Goal: Task Accomplishment & Management: Manage account settings

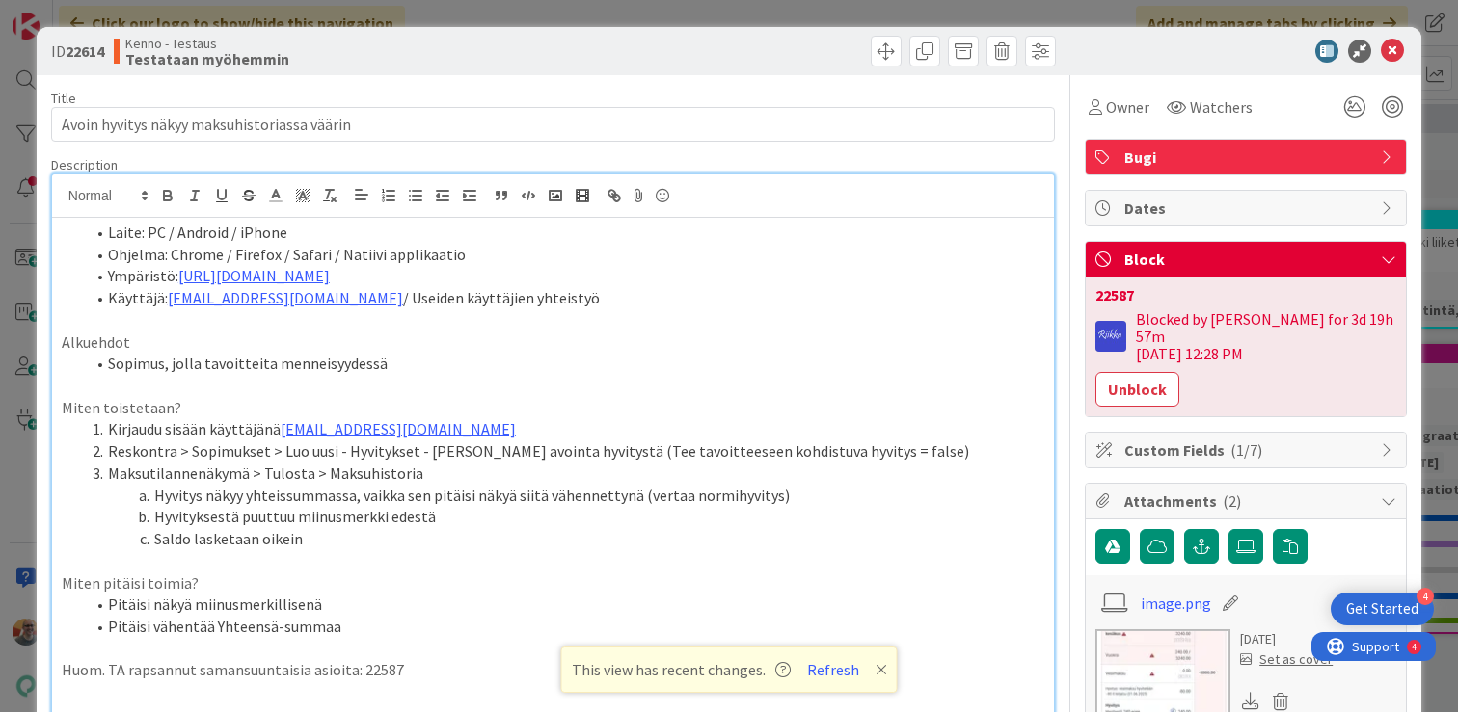
scroll to position [167, 0]
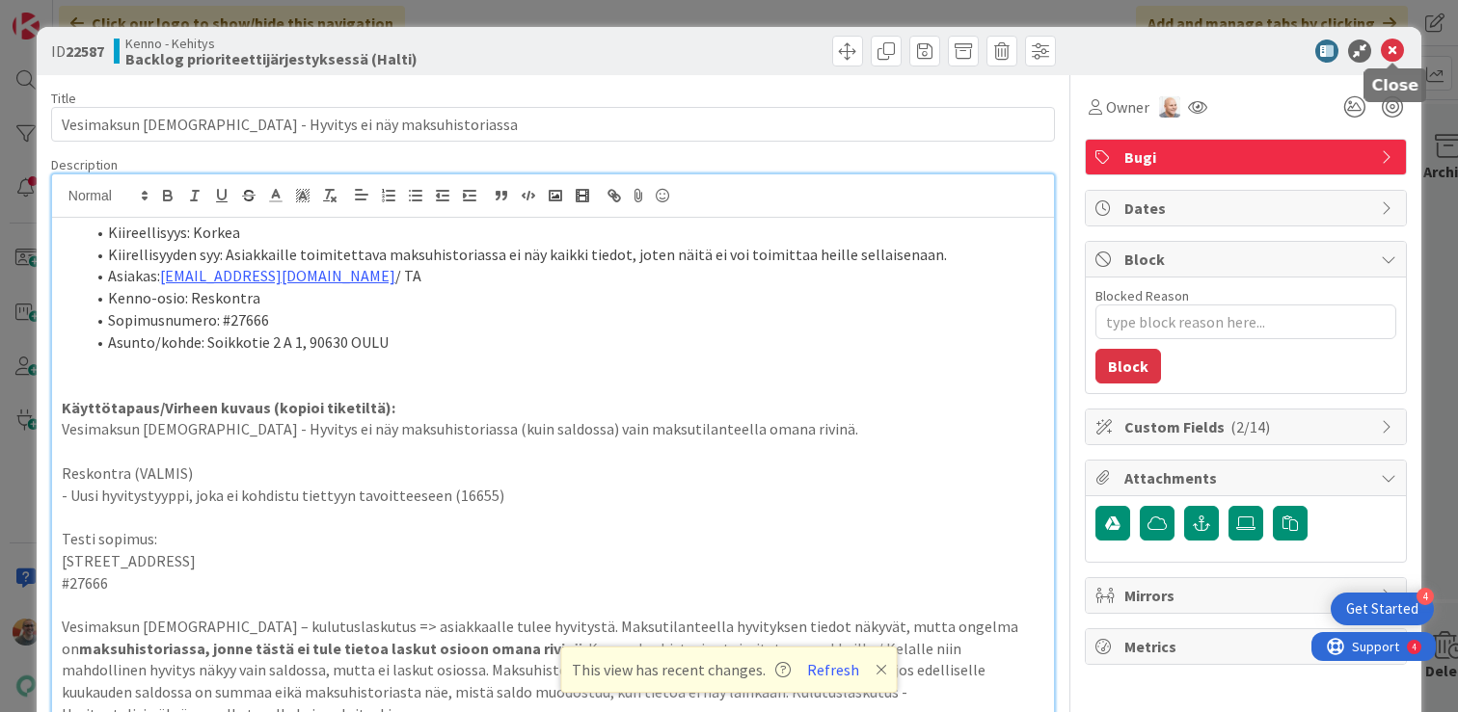
click at [1394, 47] on icon at bounding box center [1391, 51] width 23 height 23
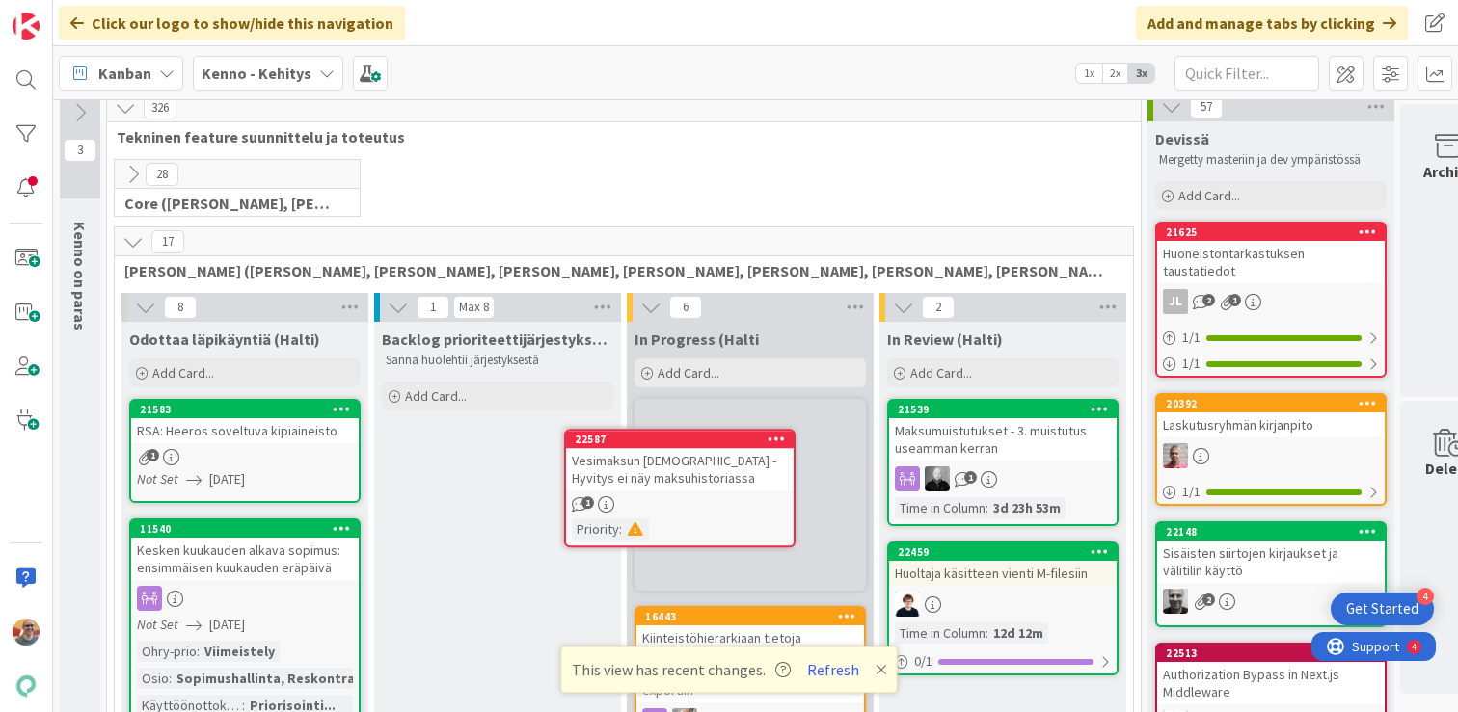
scroll to position [12, 0]
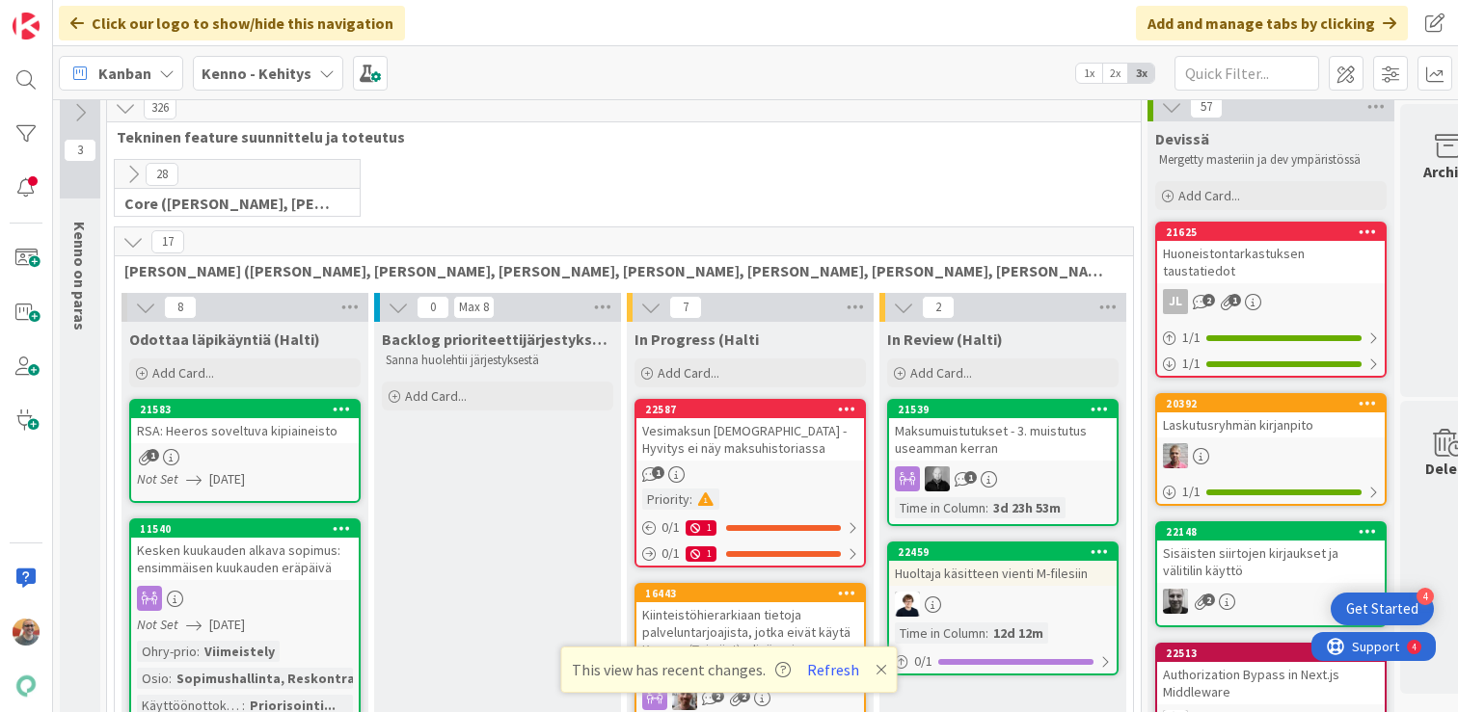
click at [789, 440] on div "Vesimaksun [DEMOGRAPHIC_DATA] - Hyvitys ei näy maksuhistoriassa" at bounding box center [749, 439] width 227 height 42
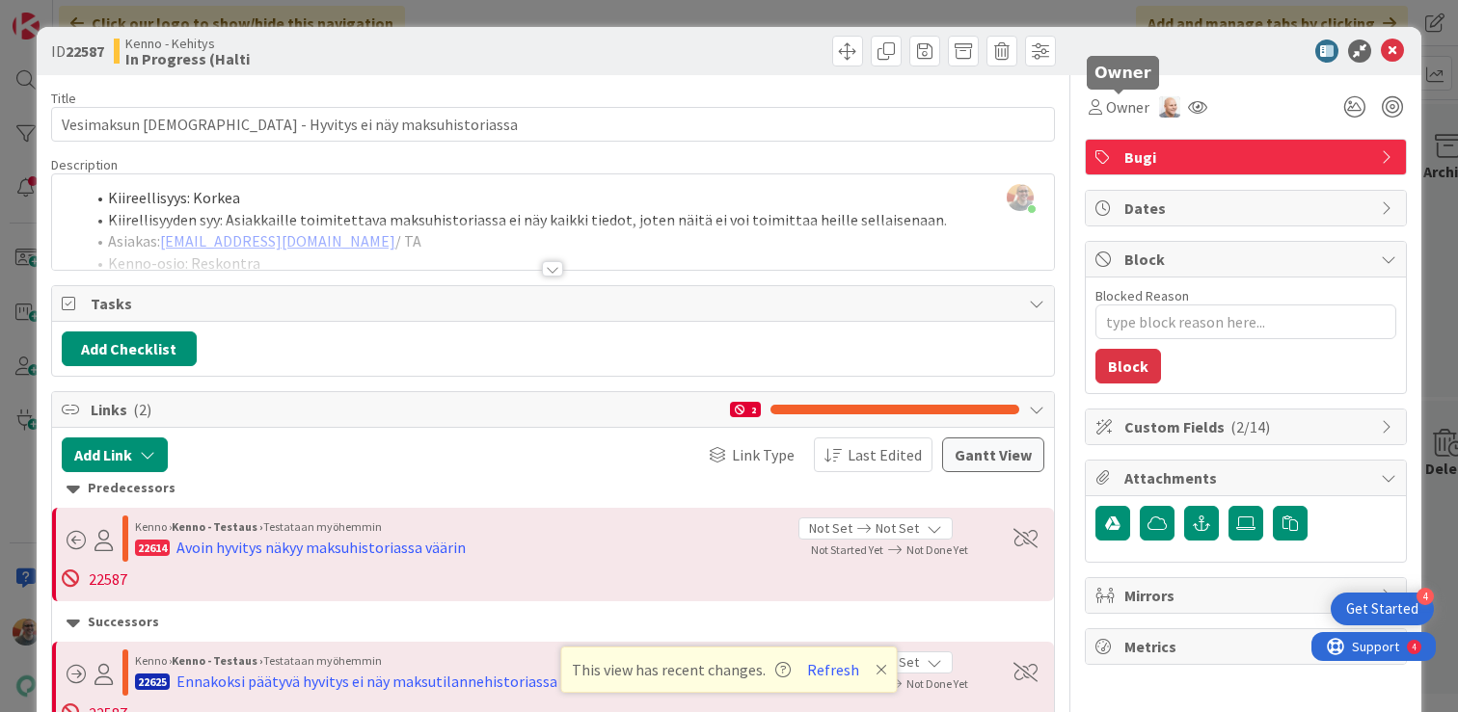
drag, startPoint x: 1107, startPoint y: 104, endPoint x: 1107, endPoint y: 124, distance: 20.2
click at [1107, 104] on span "Owner" at bounding box center [1127, 106] width 43 height 23
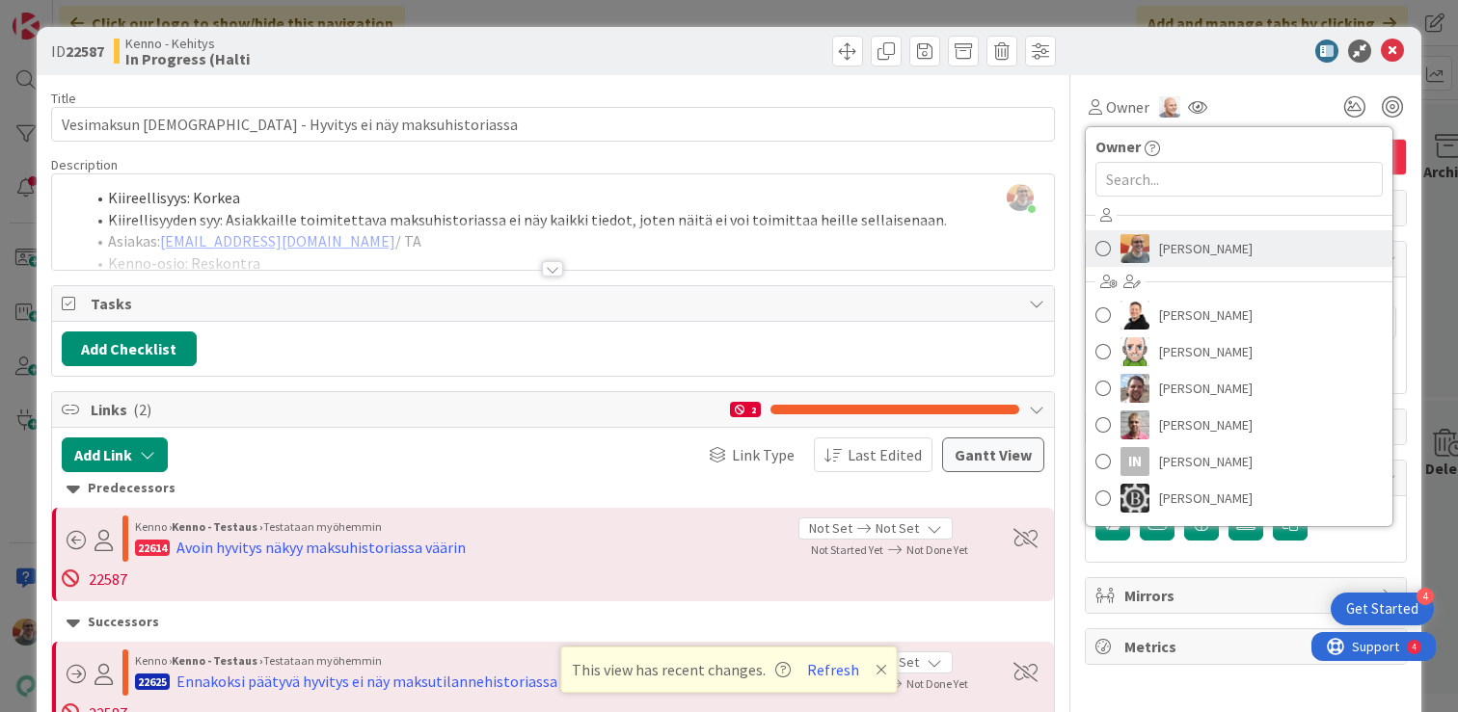
click at [1189, 246] on span "[PERSON_NAME]" at bounding box center [1206, 248] width 94 height 29
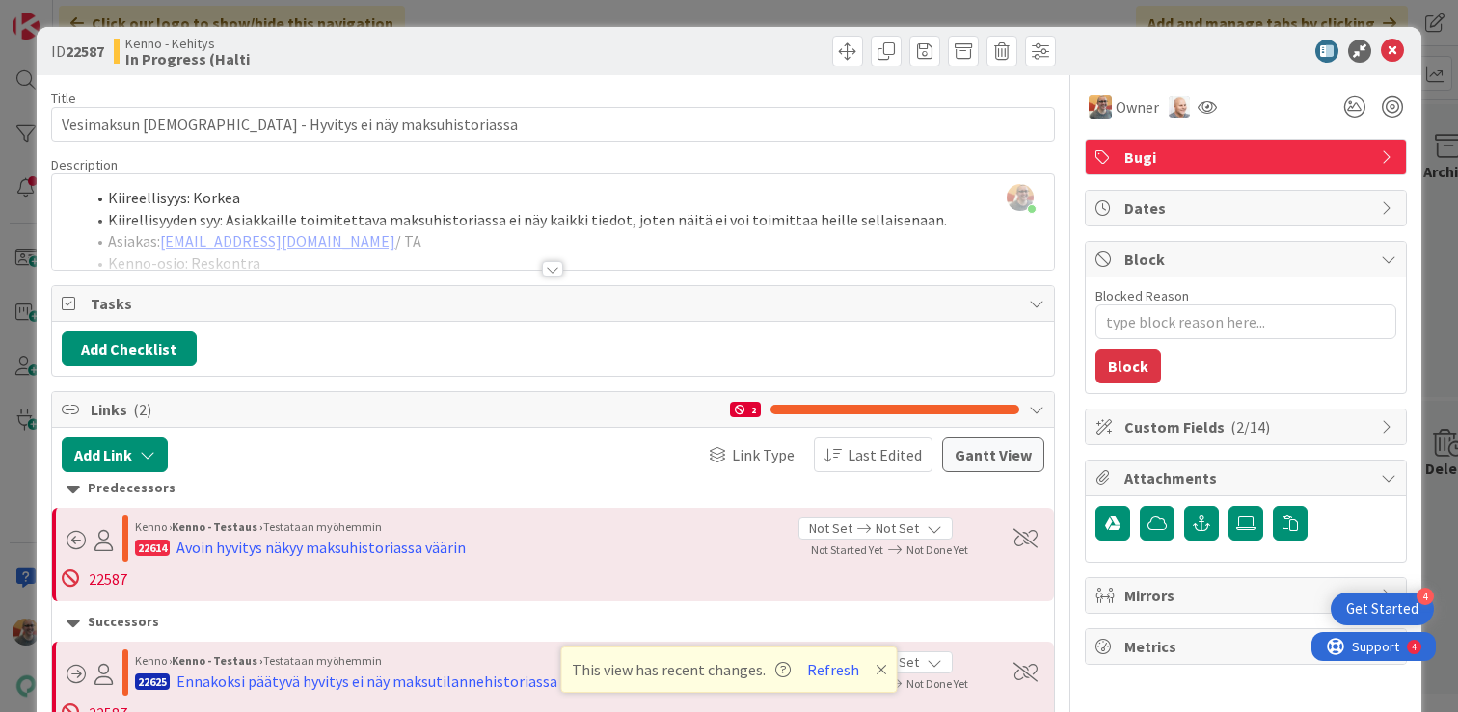
type textarea "x"
click at [1393, 50] on icon at bounding box center [1391, 51] width 23 height 23
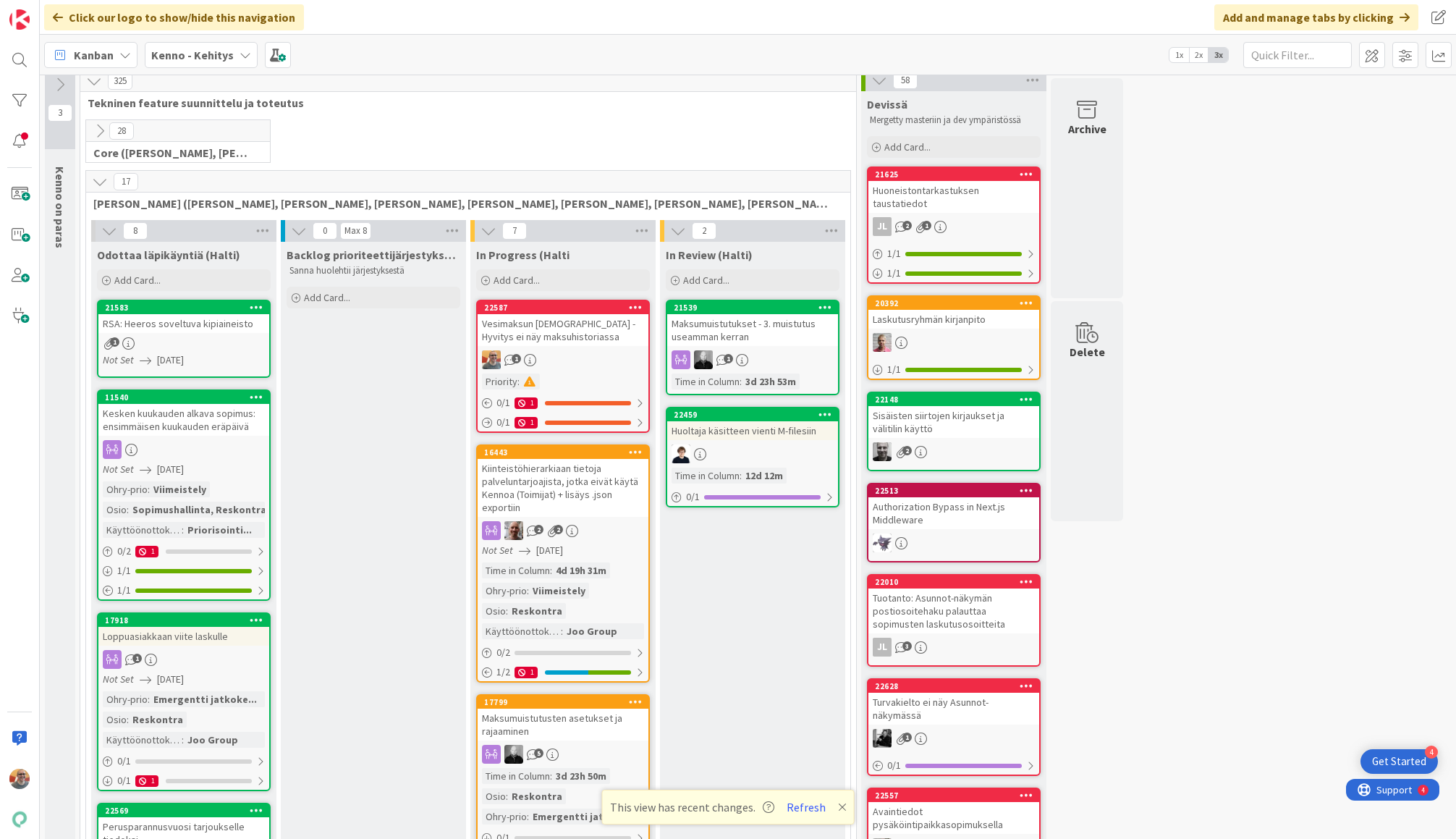
scroll to position [9, 0]
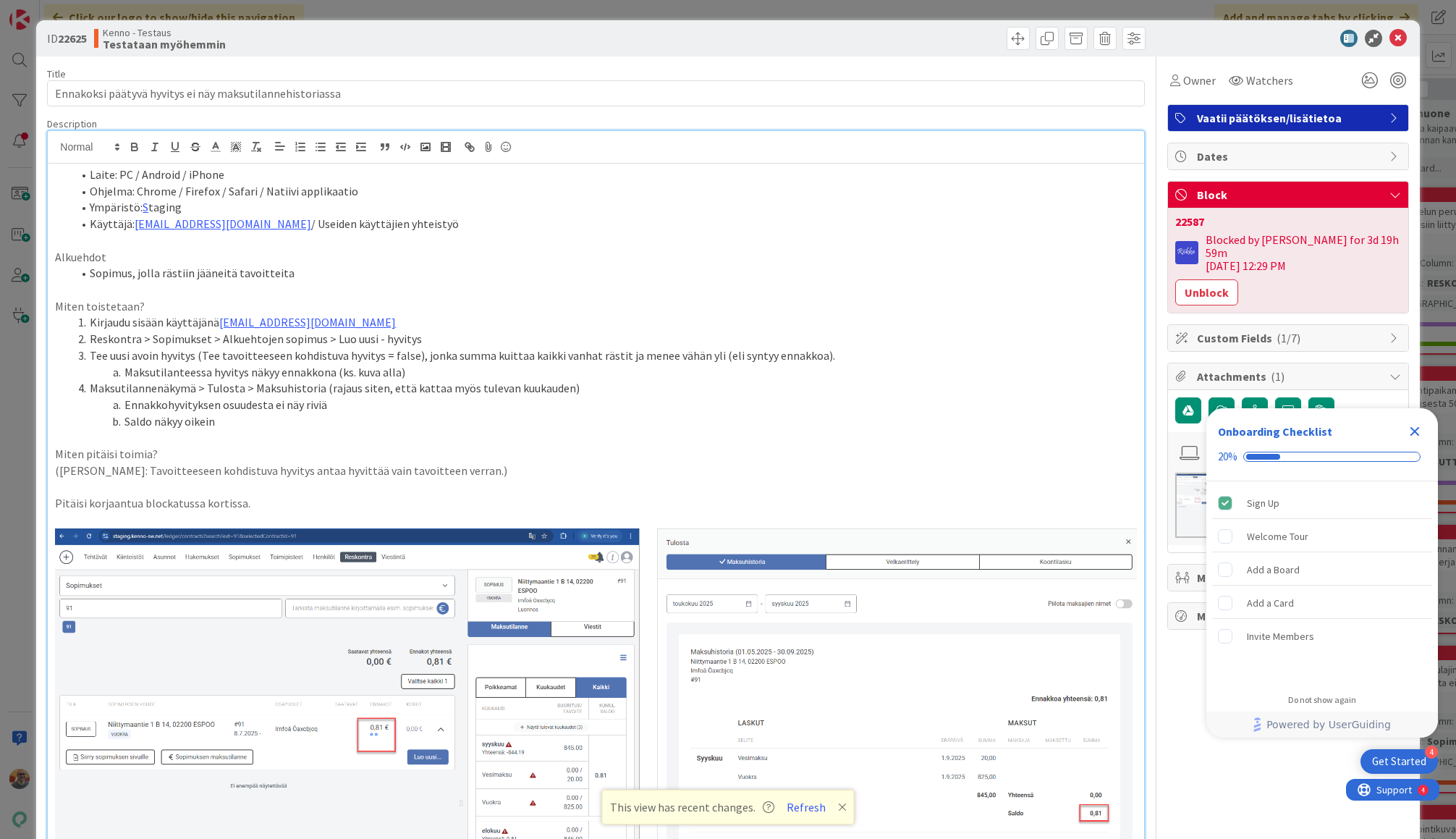
scroll to position [240, 0]
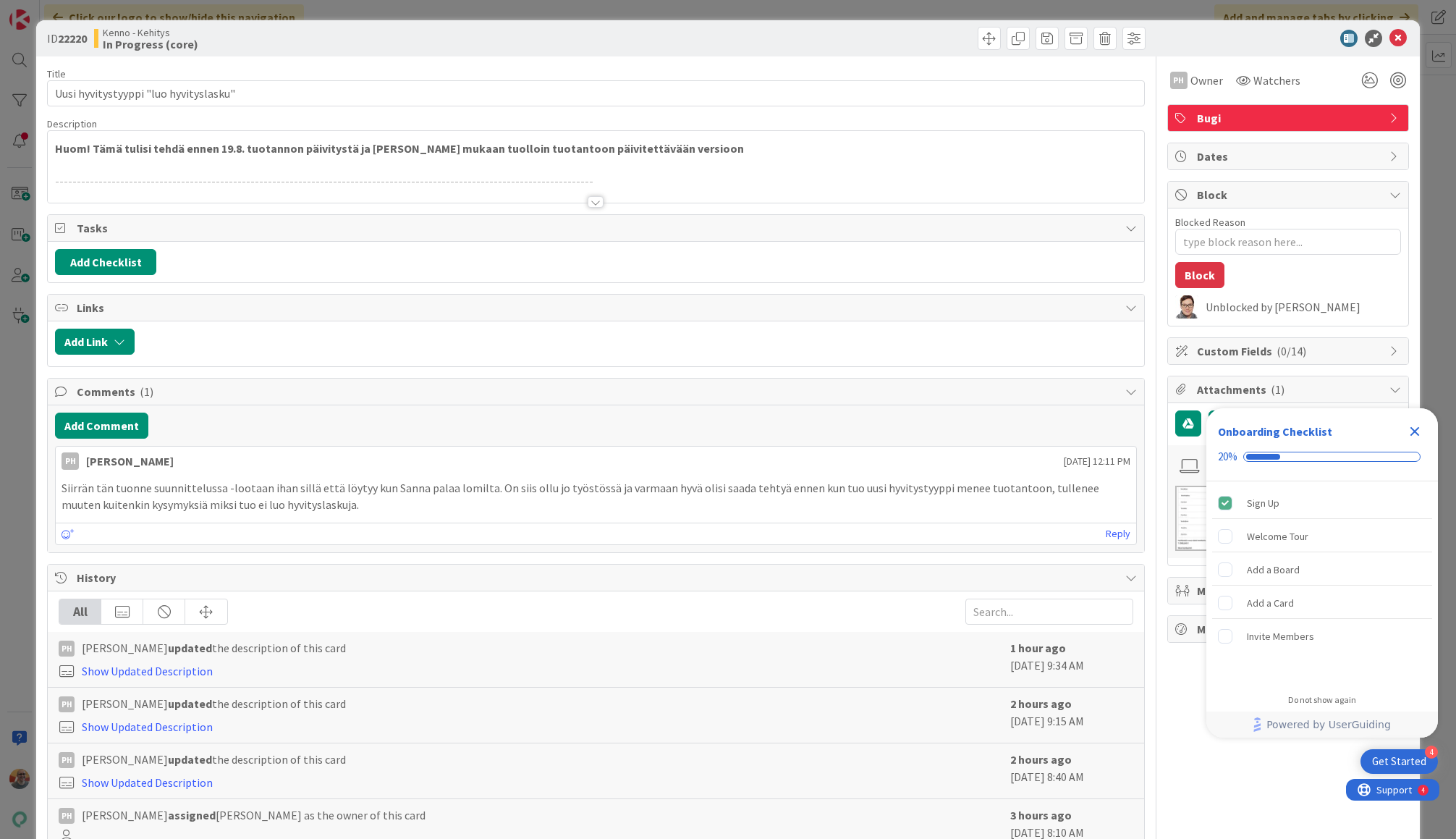
type textarea "x"
click at [478, 150] on strong "Huom! Tämä tulisi tehdä ennen 19.8. tuotannon päivitystä ja pikata mukaan tuoll…" at bounding box center [399, 148] width 689 height 14
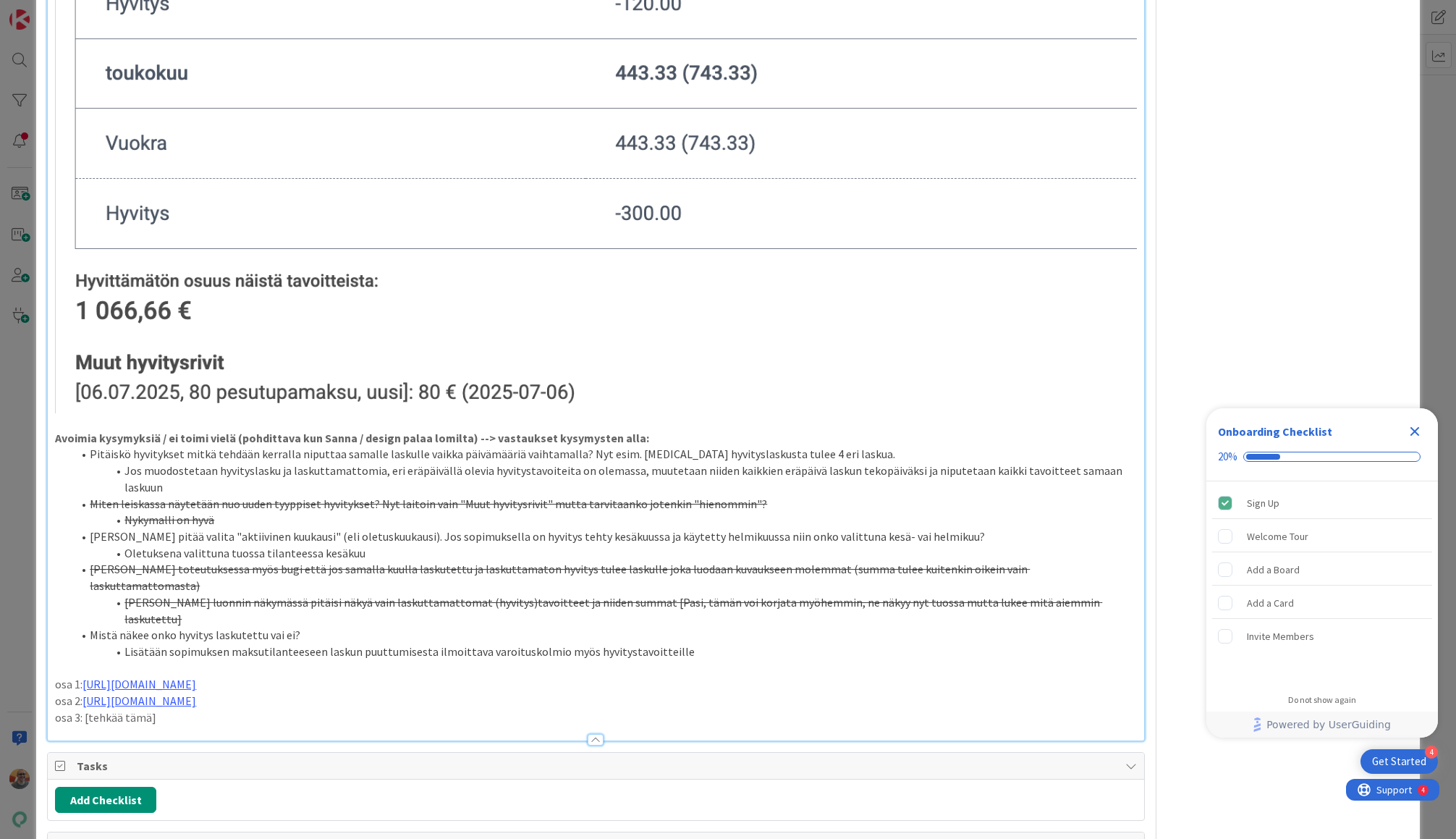
scroll to position [943, 0]
